Goal: Task Accomplishment & Management: Manage account settings

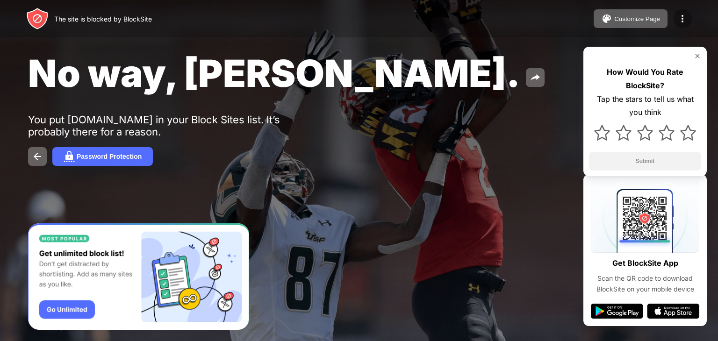
click at [685, 17] on img at bounding box center [682, 18] width 11 height 11
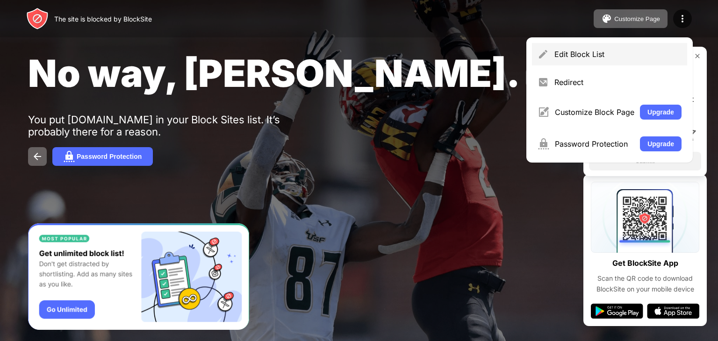
click at [581, 48] on div "Edit Block List" at bounding box center [609, 54] width 155 height 22
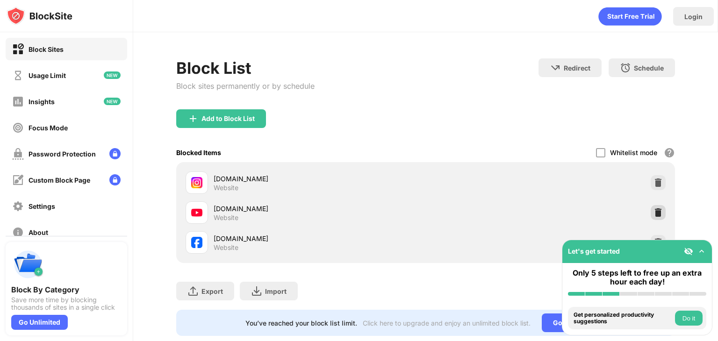
click at [654, 208] on img at bounding box center [658, 212] width 9 height 9
